Goal: Task Accomplishment & Management: Manage account settings

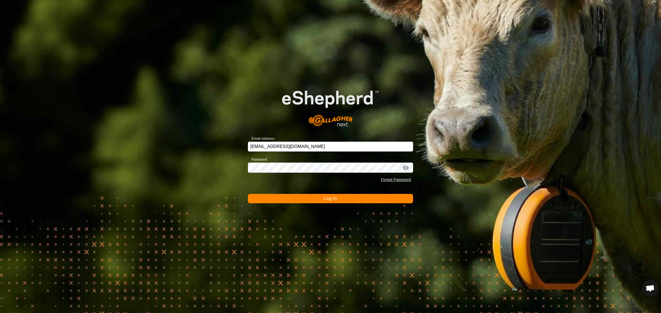
click at [326, 198] on span "Log In" at bounding box center [329, 198] width 13 height 5
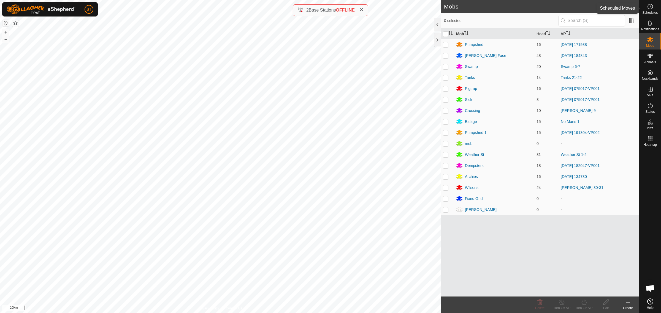
click at [648, 10] on icon at bounding box center [649, 6] width 7 height 7
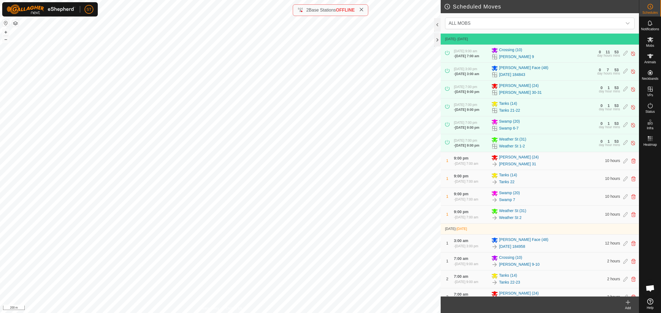
click at [625, 304] on icon at bounding box center [627, 302] width 7 height 7
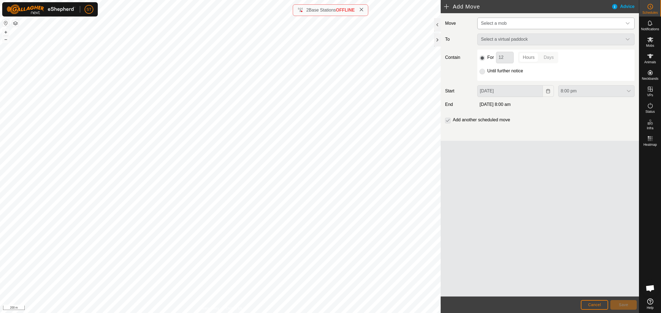
click at [627, 23] on icon "dropdown trigger" at bounding box center [627, 23] width 4 height 4
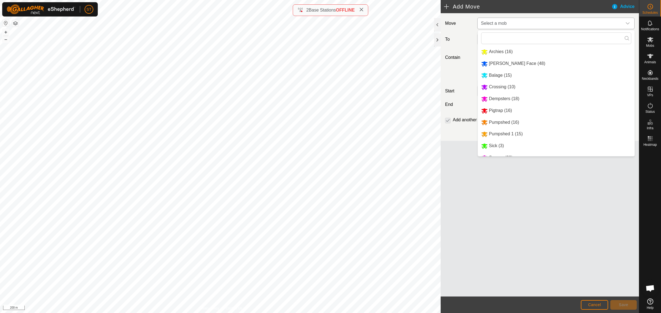
click at [496, 76] on li "Balage (15)" at bounding box center [556, 75] width 157 height 11
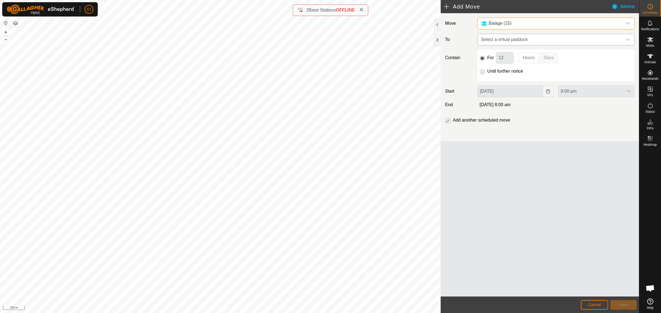
click at [628, 40] on icon "dropdown trigger" at bounding box center [627, 40] width 4 height 2
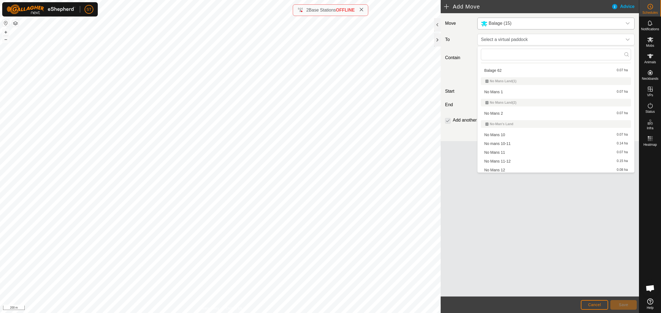
scroll to position [3406, 0]
click at [495, 76] on li "No Mans 2 0.07 ha" at bounding box center [556, 79] width 150 height 8
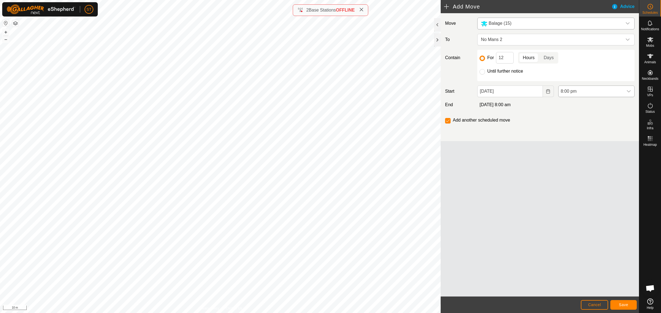
click at [627, 92] on icon "dropdown trigger" at bounding box center [628, 91] width 4 height 4
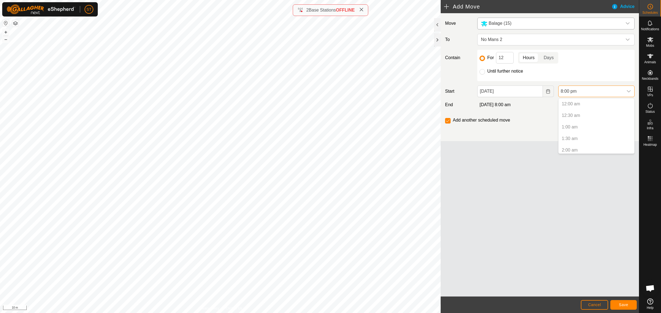
scroll to position [418, 0]
click at [568, 148] on li "8:00 pm" at bounding box center [596, 148] width 76 height 11
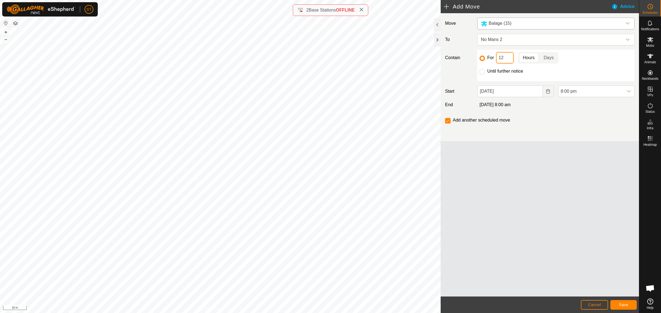
drag, startPoint x: 505, startPoint y: 58, endPoint x: 477, endPoint y: 55, distance: 28.2
click at [495, 58] on div "For 12 Hours Days" at bounding box center [555, 58] width 153 height 12
type input "11"
click at [619, 301] on button "Save" at bounding box center [623, 305] width 26 height 10
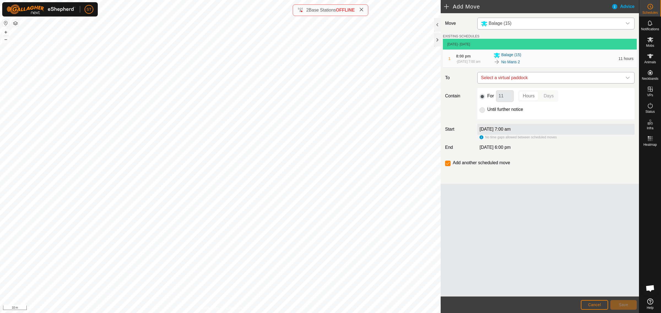
click at [628, 78] on icon "dropdown trigger" at bounding box center [627, 78] width 4 height 2
click at [582, 253] on div "Move Balage (15) EXISTING SCHEDULES [DATE] - [DATE] 1 8:00 pm [DATE], 7:00 am B…" at bounding box center [539, 154] width 198 height 283
click at [545, 80] on span "Select a virtual paddock" at bounding box center [549, 77] width 143 height 11
click at [470, 203] on div "Move Balage (15) EXISTING SCHEDULES [DATE] - [DATE] 1 8:00 pm [DATE], 7:00 am B…" at bounding box center [539, 154] width 198 height 283
click at [446, 165] on input "checkbox" at bounding box center [448, 164] width 6 height 6
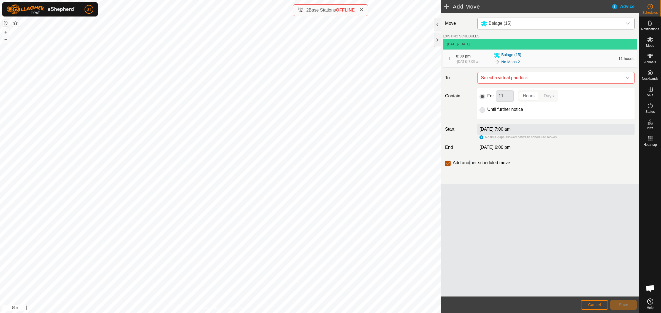
checkbox input "false"
click at [596, 305] on span "Cancel" at bounding box center [594, 305] width 13 height 4
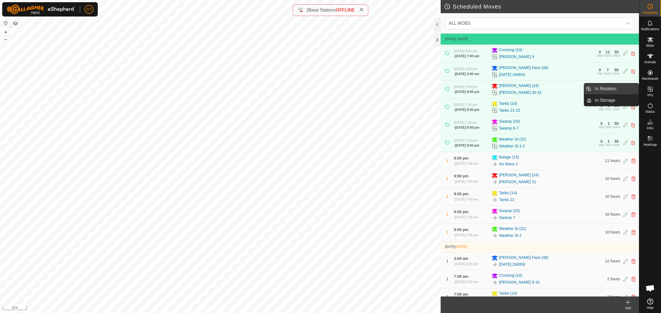
click at [605, 88] on link "In Rotation" at bounding box center [614, 88] width 47 height 11
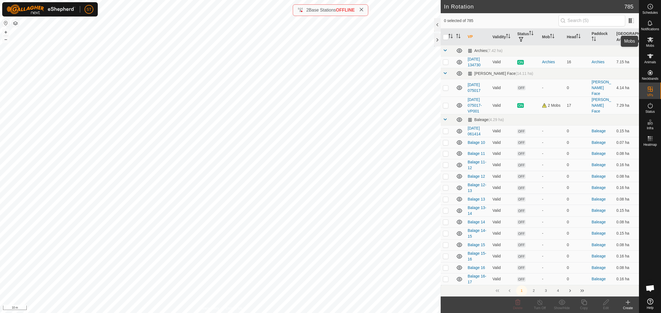
click at [650, 40] on icon at bounding box center [650, 39] width 6 height 5
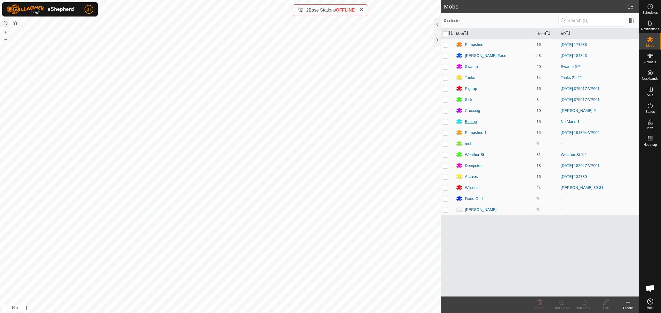
click at [468, 124] on div "Balage" at bounding box center [471, 122] width 12 height 6
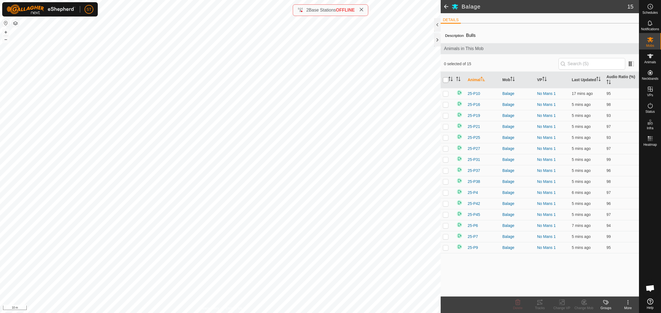
click at [445, 81] on input "checkbox" at bounding box center [446, 80] width 6 height 6
checkbox input "true"
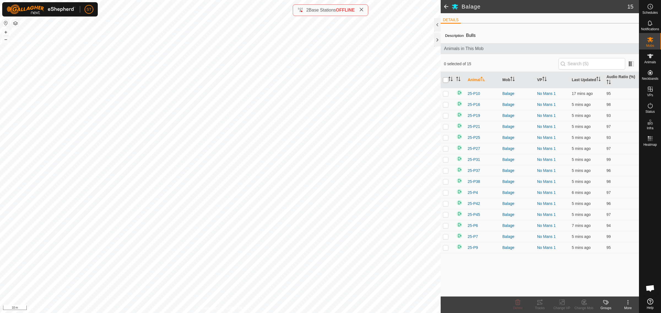
checkbox input "true"
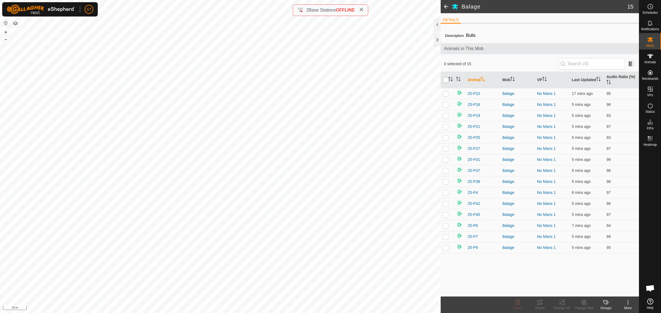
checkbox input "true"
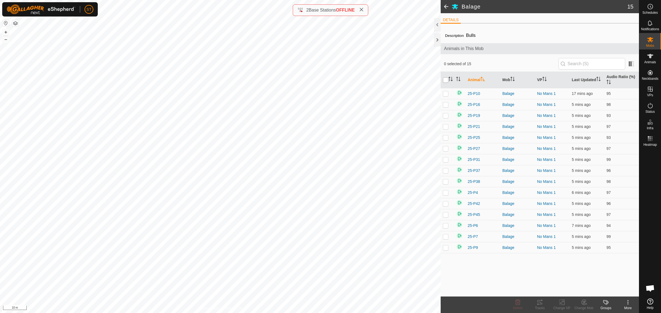
checkbox input "true"
click at [560, 302] on icon at bounding box center [561, 302] width 7 height 7
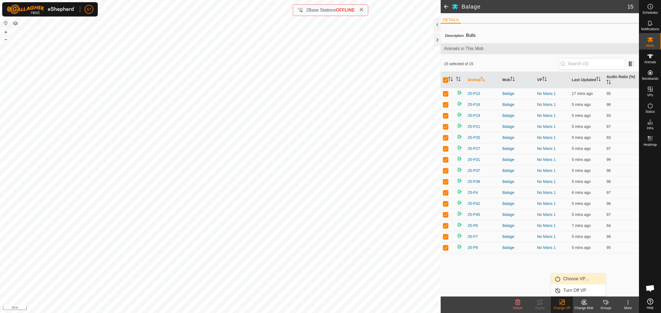
click at [566, 279] on link "Choose VP..." at bounding box center [578, 279] width 54 height 11
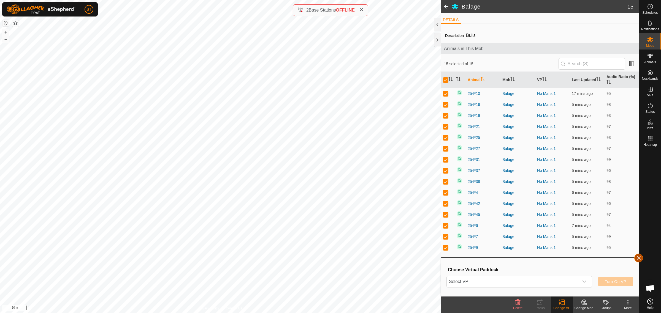
click at [637, 258] on button "button" at bounding box center [638, 258] width 9 height 9
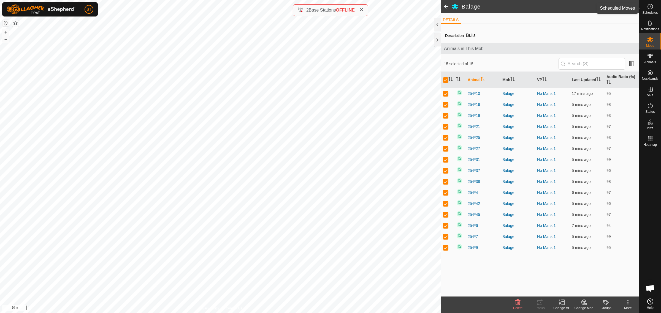
click at [650, 9] on circle at bounding box center [649, 6] width 5 height 5
